Goal: Check status: Check status

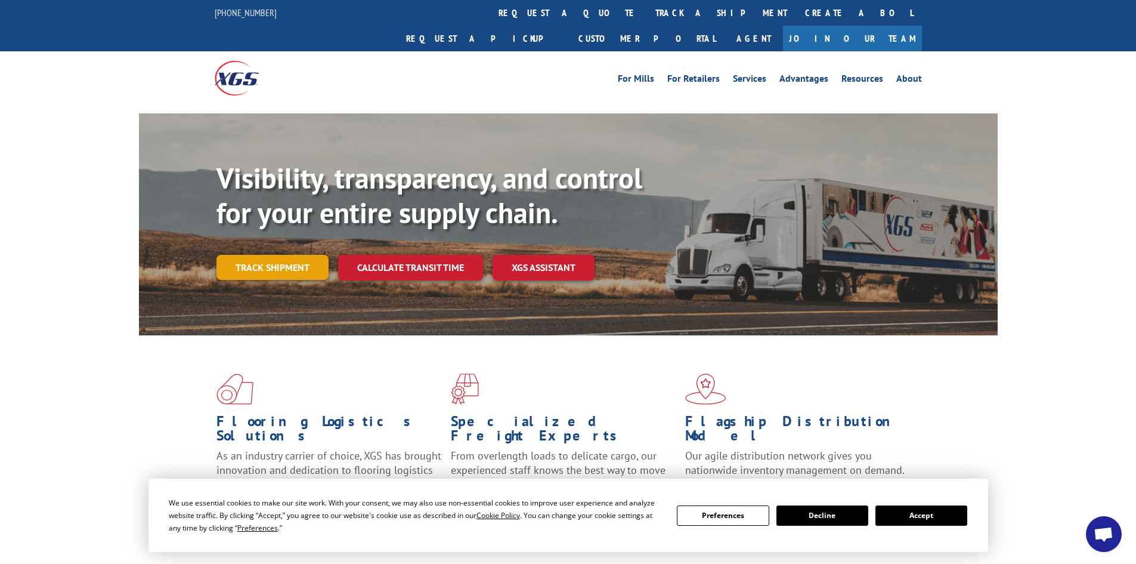
click at [292, 255] on link "Track shipment" at bounding box center [273, 267] width 112 height 25
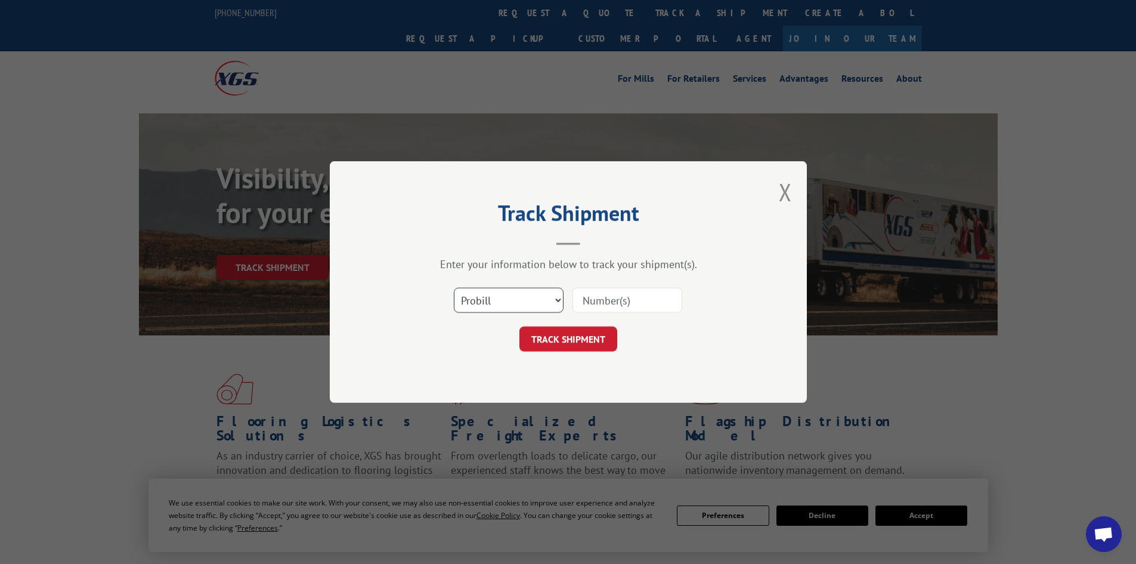
click at [505, 302] on select "Select category... Probill BOL PO" at bounding box center [509, 300] width 110 height 25
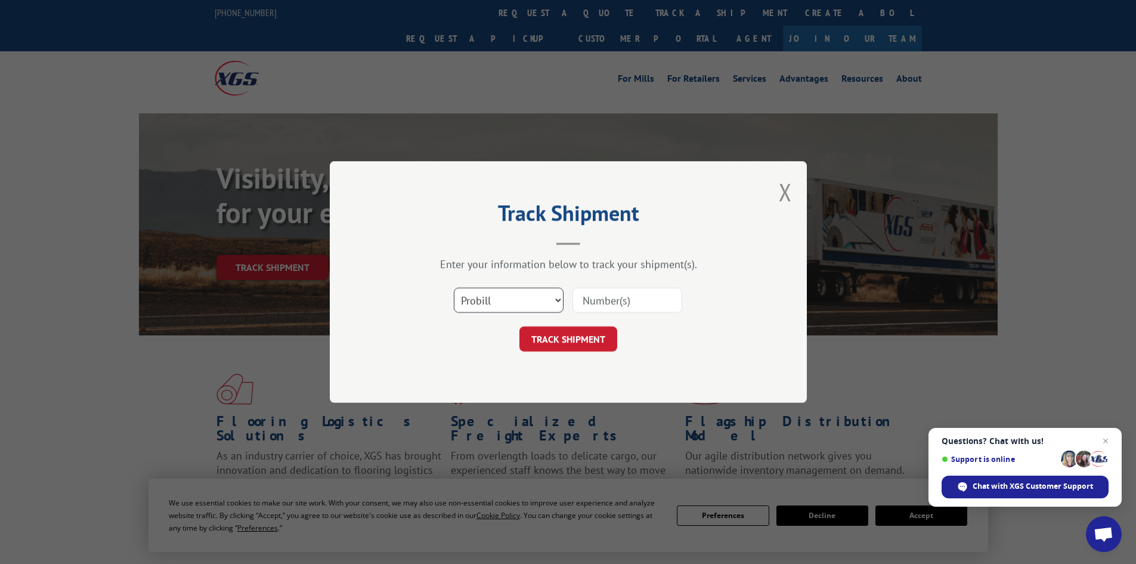
select select "bol"
click at [454, 288] on select "Select category... Probill BOL PO" at bounding box center [509, 300] width 110 height 25
drag, startPoint x: 596, startPoint y: 292, endPoint x: 652, endPoint y: 342, distance: 74.4
click at [597, 292] on input at bounding box center [628, 300] width 110 height 25
type input "6820923"
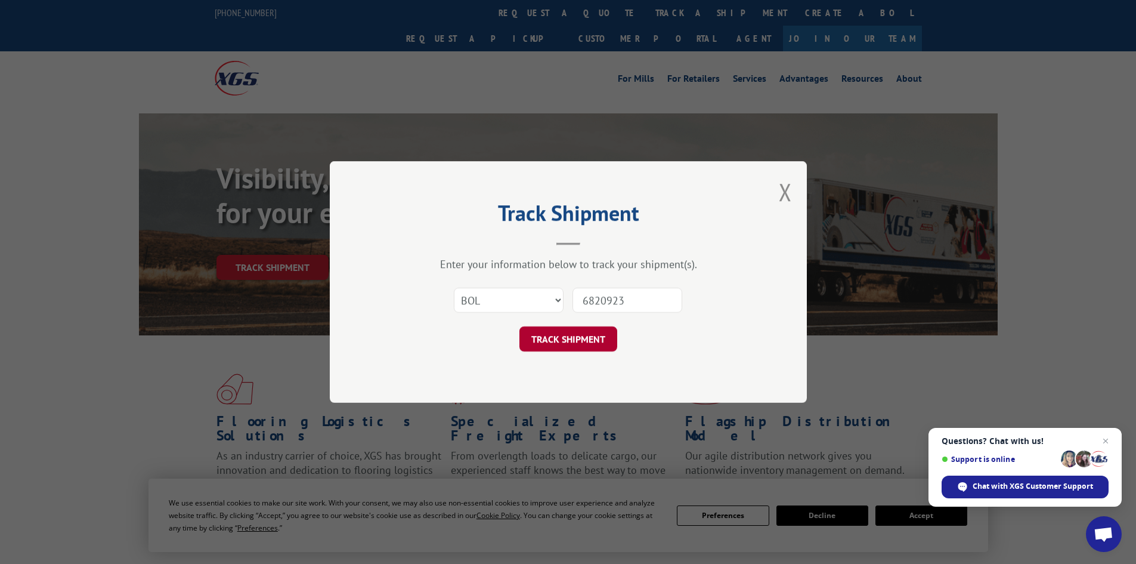
click at [560, 330] on button "TRACK SHIPMENT" at bounding box center [569, 338] width 98 height 25
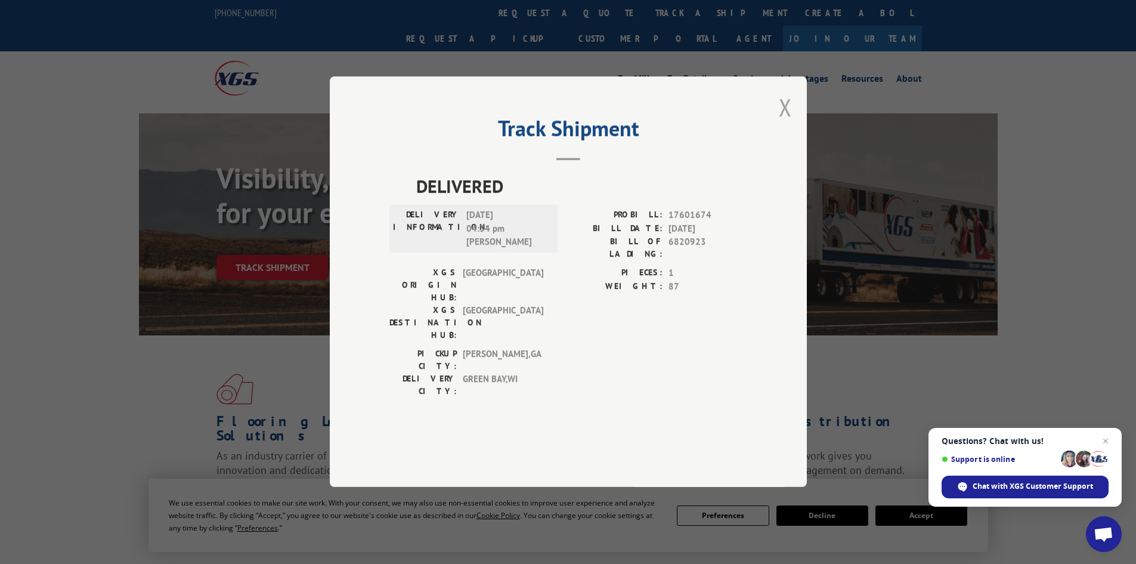
click at [785, 123] on button "Close modal" at bounding box center [785, 107] width 13 height 32
